Goal: Book appointment/travel/reservation

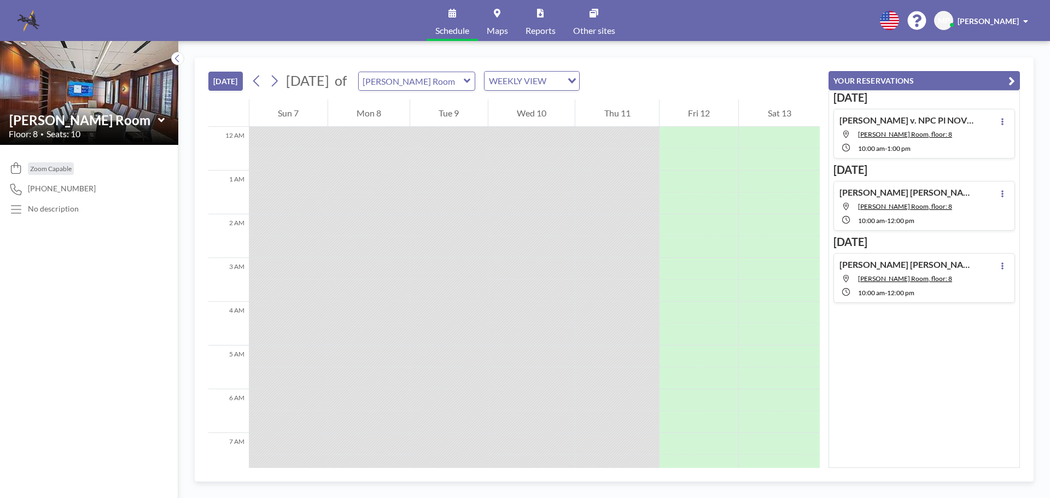
scroll to position [634, 0]
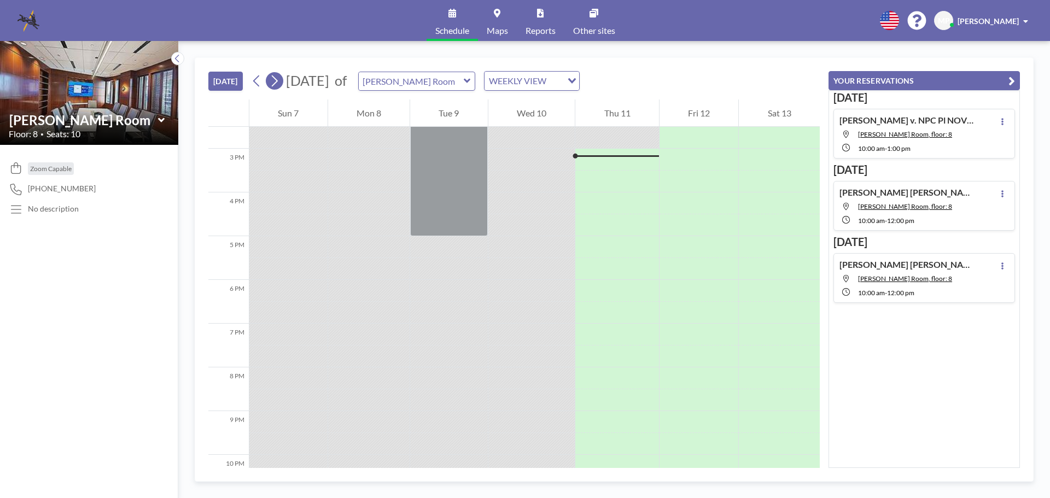
click at [277, 82] on icon at bounding box center [274, 81] width 10 height 16
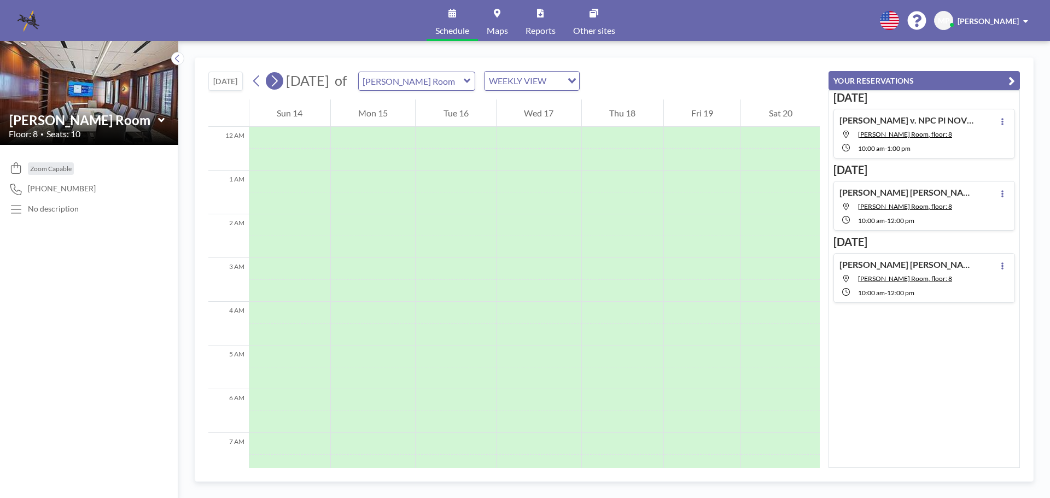
scroll to position [328, 0]
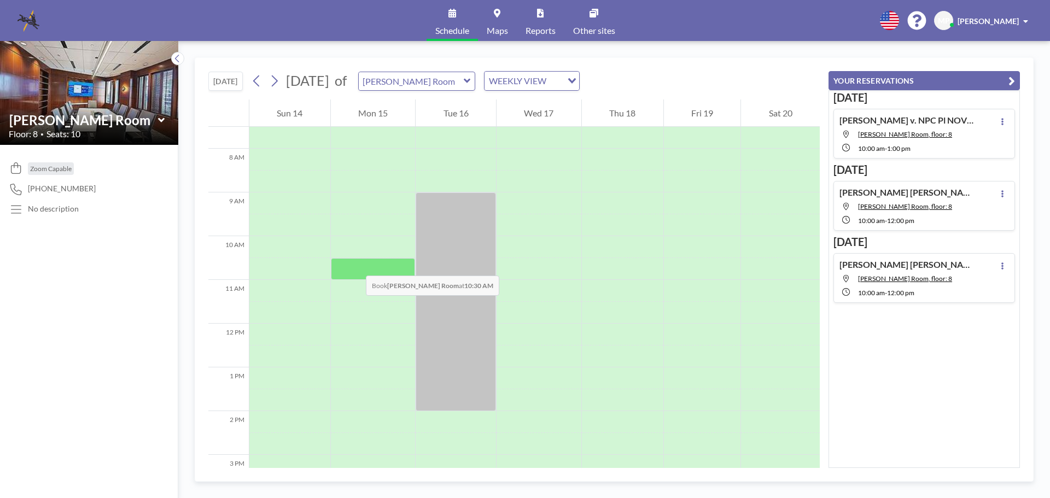
click at [355, 265] on div at bounding box center [373, 269] width 85 height 22
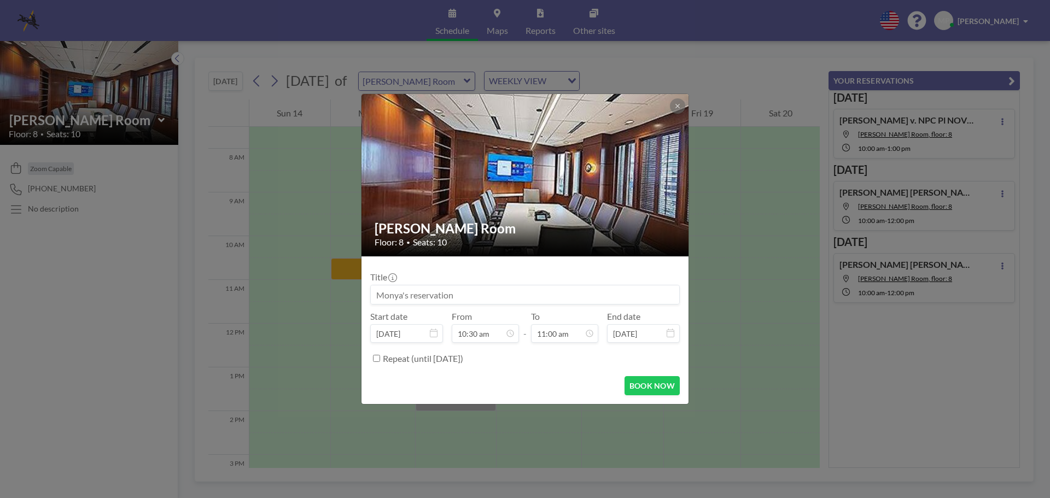
click at [377, 296] on input at bounding box center [525, 294] width 308 height 19
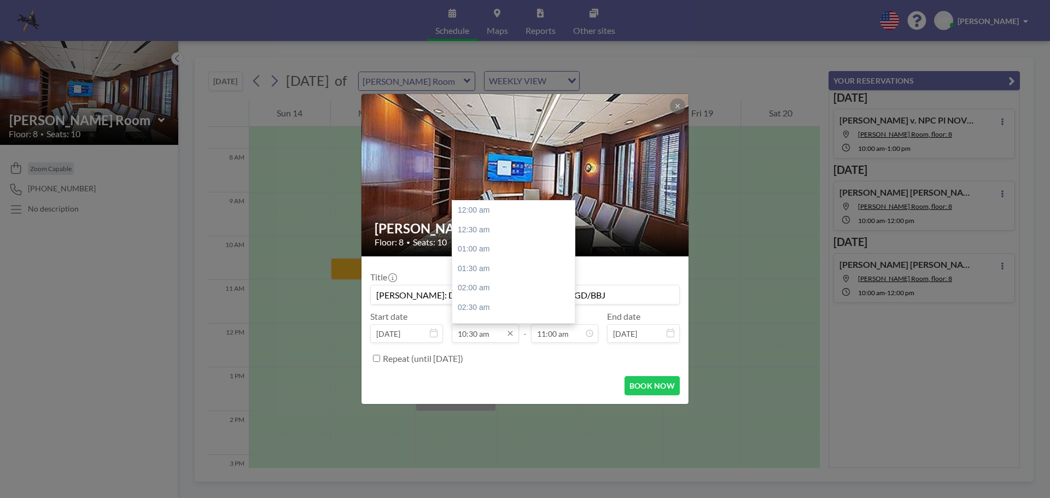
scroll to position [408, 0]
type input "[PERSON_NAME]: DEPO 30B6 [PERSON_NAME]: KGD/BBJ"
click at [511, 336] on icon at bounding box center [510, 333] width 9 height 9
click at [482, 267] on div "12:00 pm" at bounding box center [516, 269] width 128 height 20
type input "12:00 pm"
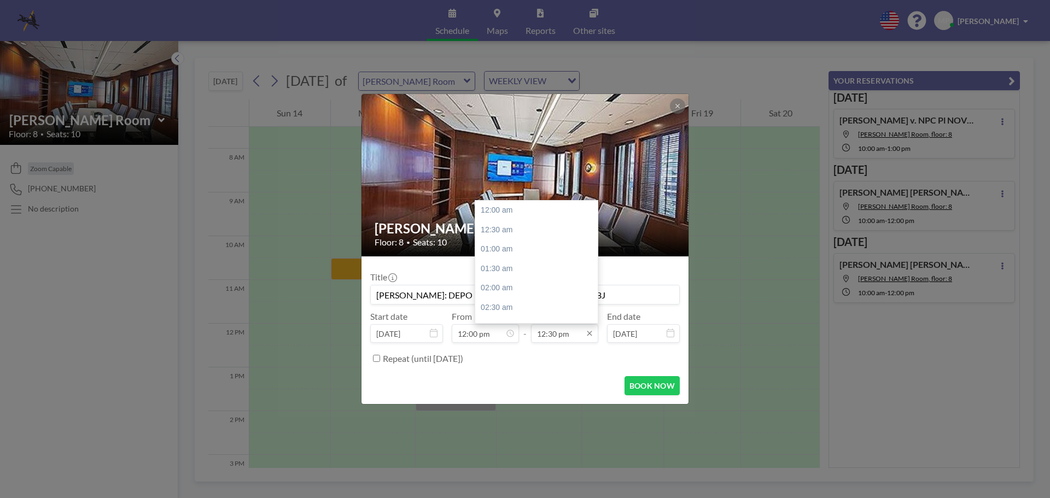
scroll to position [487, 0]
click at [572, 330] on input "12:30 pm" at bounding box center [564, 333] width 67 height 19
click at [511, 291] on div "04:00 pm" at bounding box center [539, 292] width 128 height 20
type input "04:00 pm"
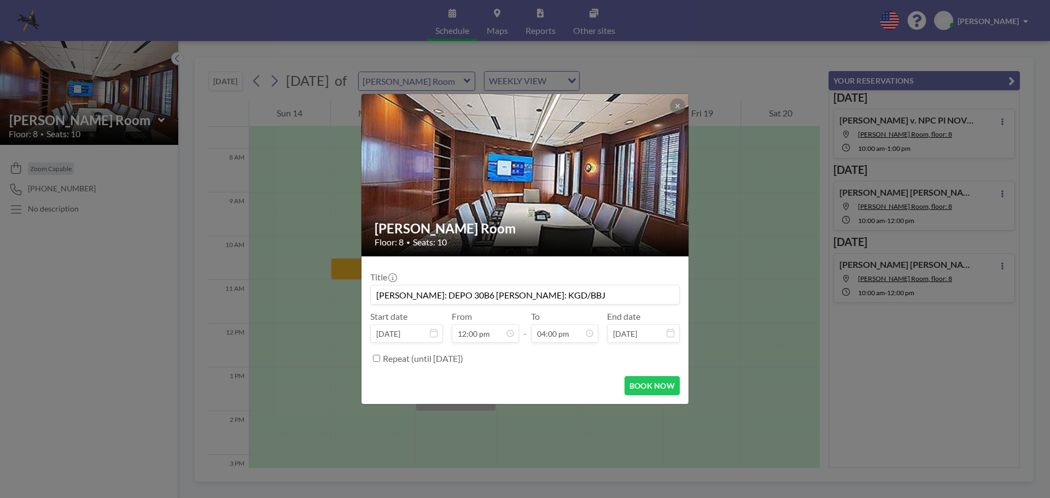
scroll to position [623, 0]
click at [554, 381] on div "BOOK NOW" at bounding box center [524, 385] width 309 height 19
click at [646, 383] on button "BOOK NOW" at bounding box center [651, 385] width 55 height 19
